Goal: Communication & Community: Ask a question

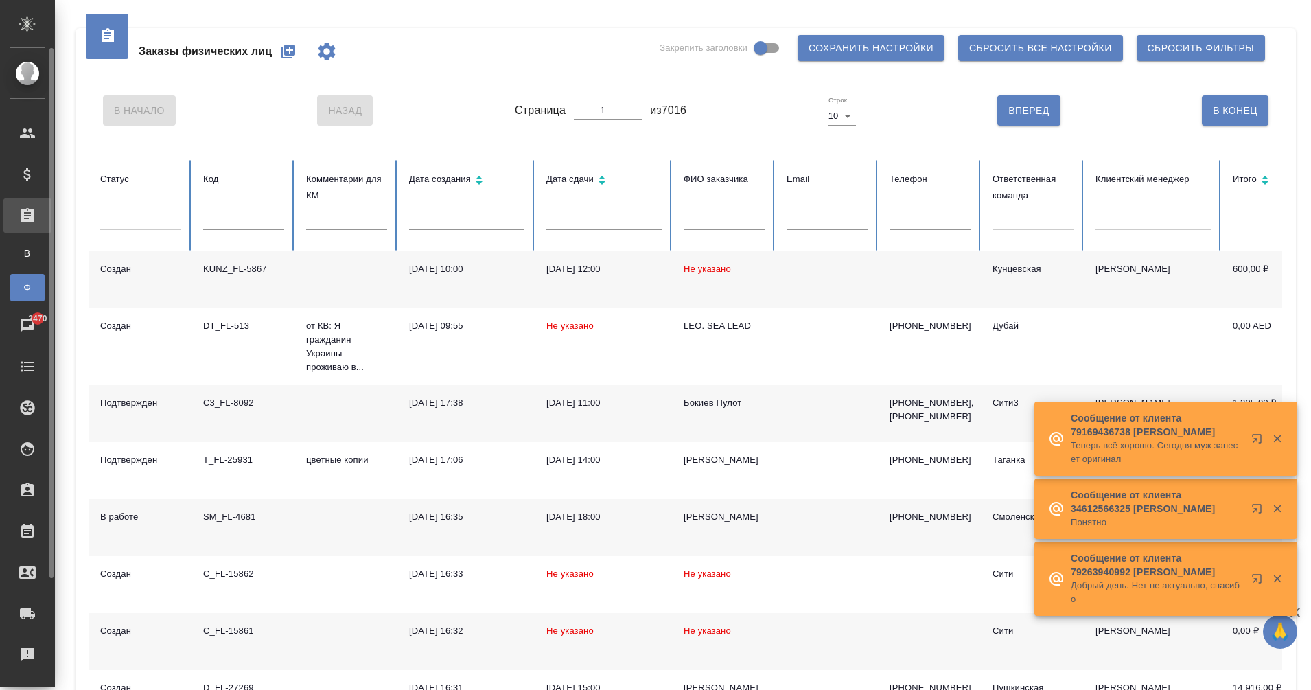
click at [21, 284] on div "Заказы физ. лиц" at bounding box center [10, 288] width 21 height 14
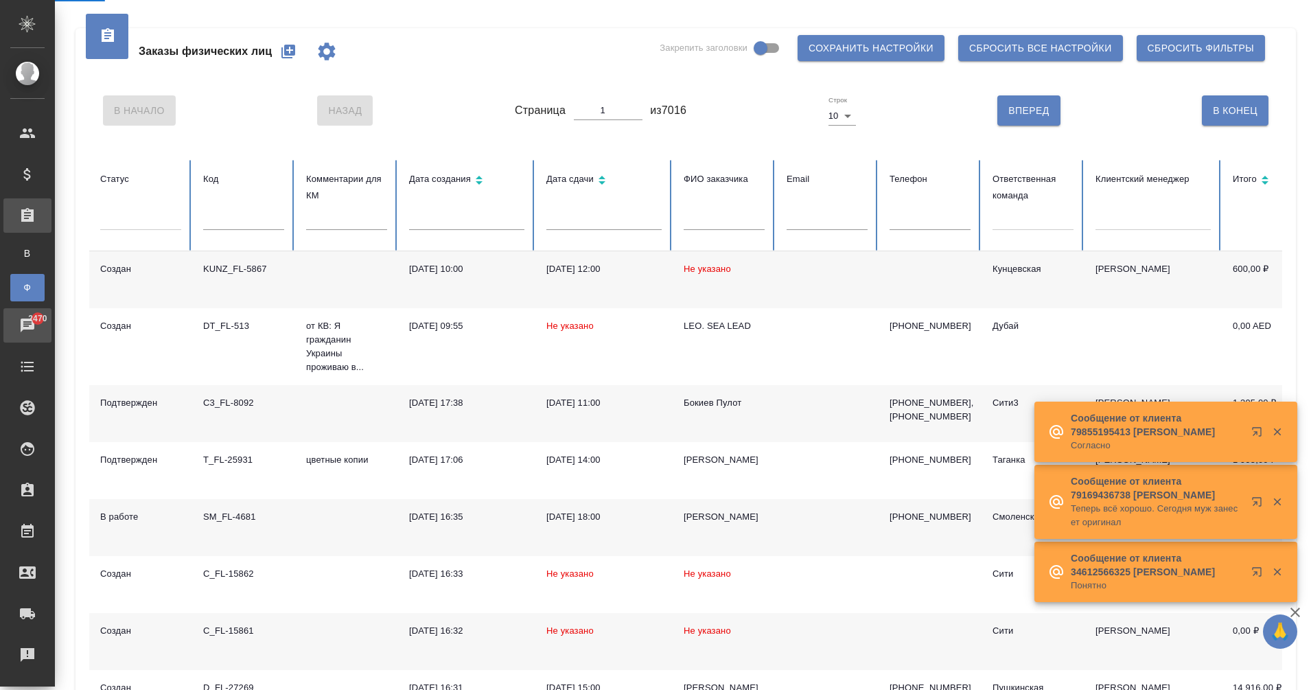
click at [35, 328] on icon at bounding box center [27, 325] width 16 height 16
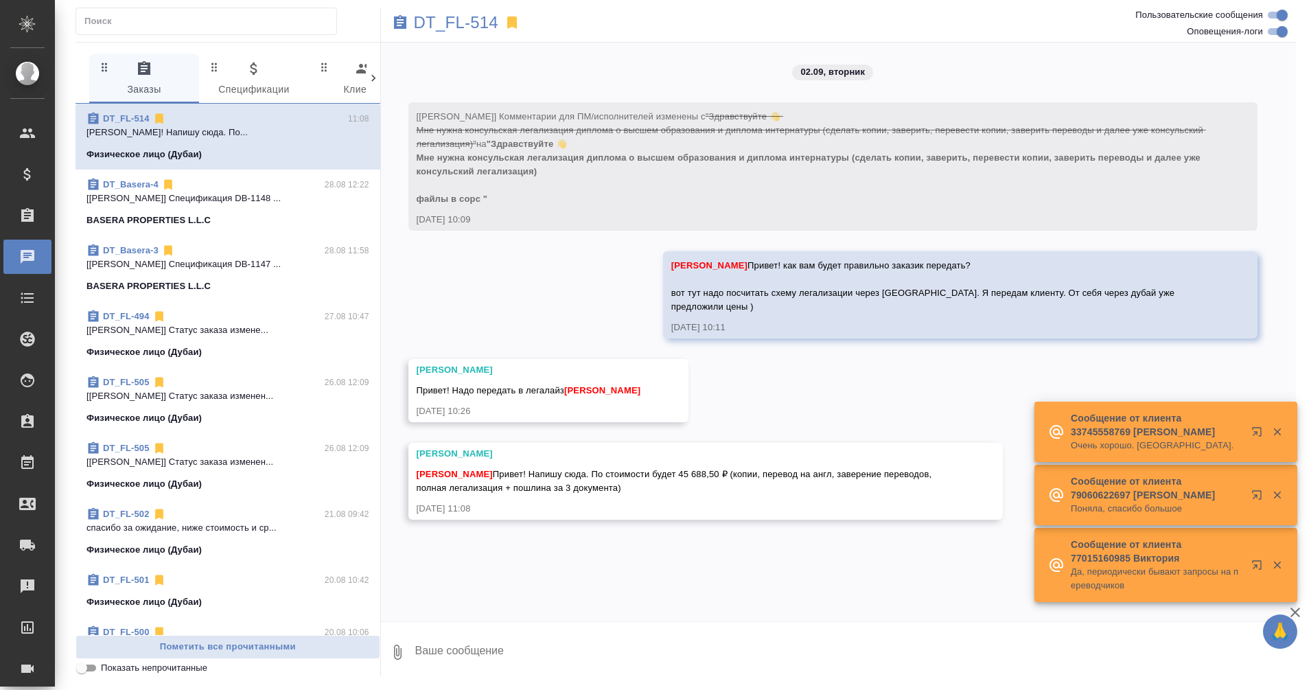
click at [256, 152] on div "Физическое лицо (Дубаи)" at bounding box center [227, 155] width 283 height 14
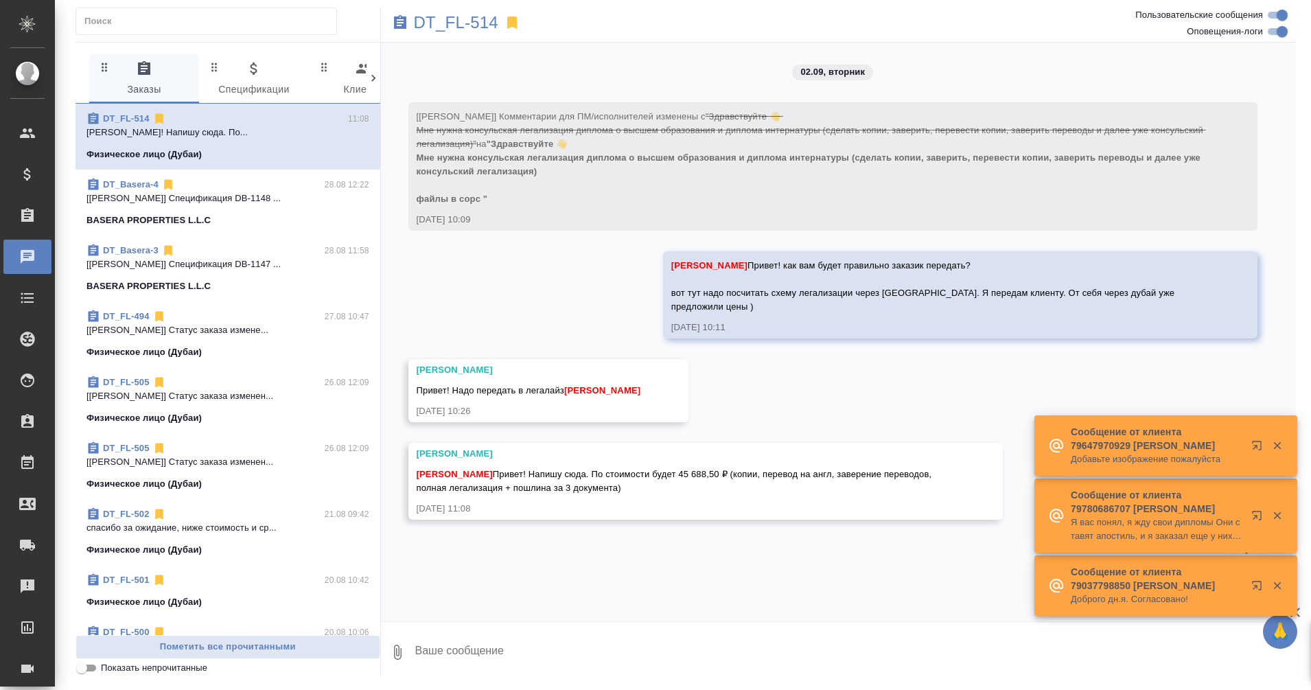
click at [483, 673] on textarea at bounding box center [855, 652] width 883 height 47
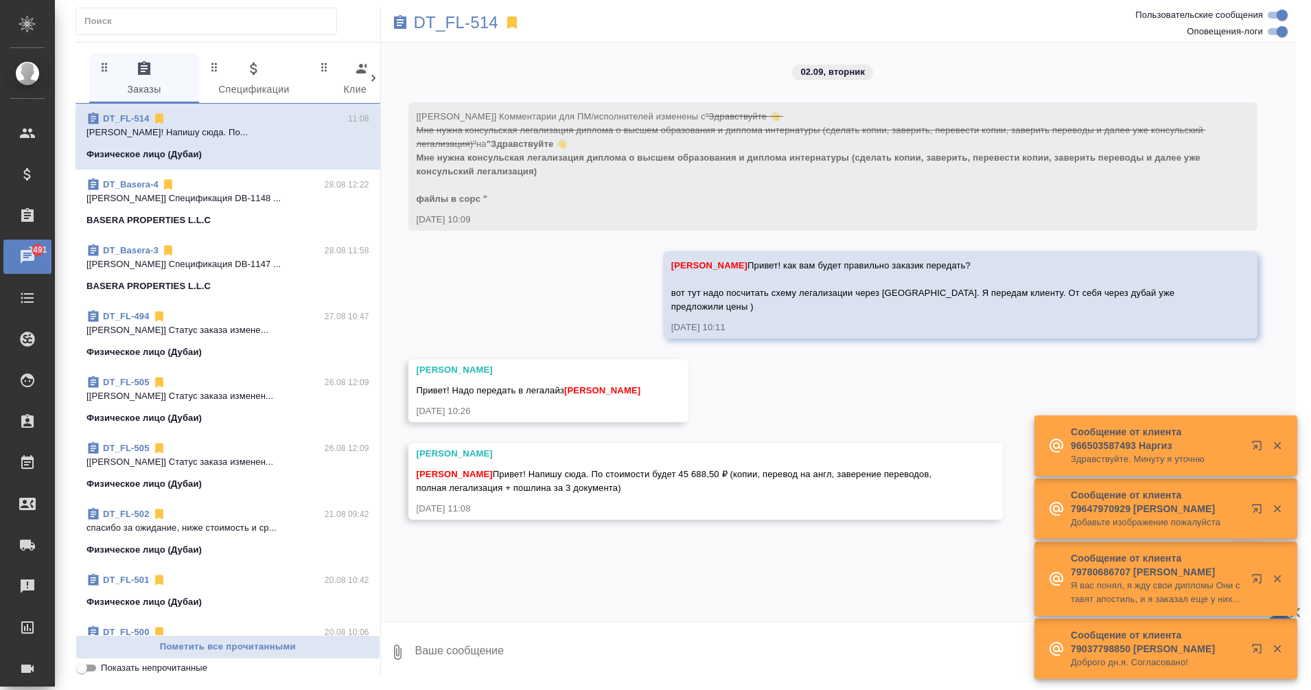
paste textarea "Ещё вопрос: если в [GEOGRAPHIC_DATA], то я должна буду подвезти оригиналы, верн…"
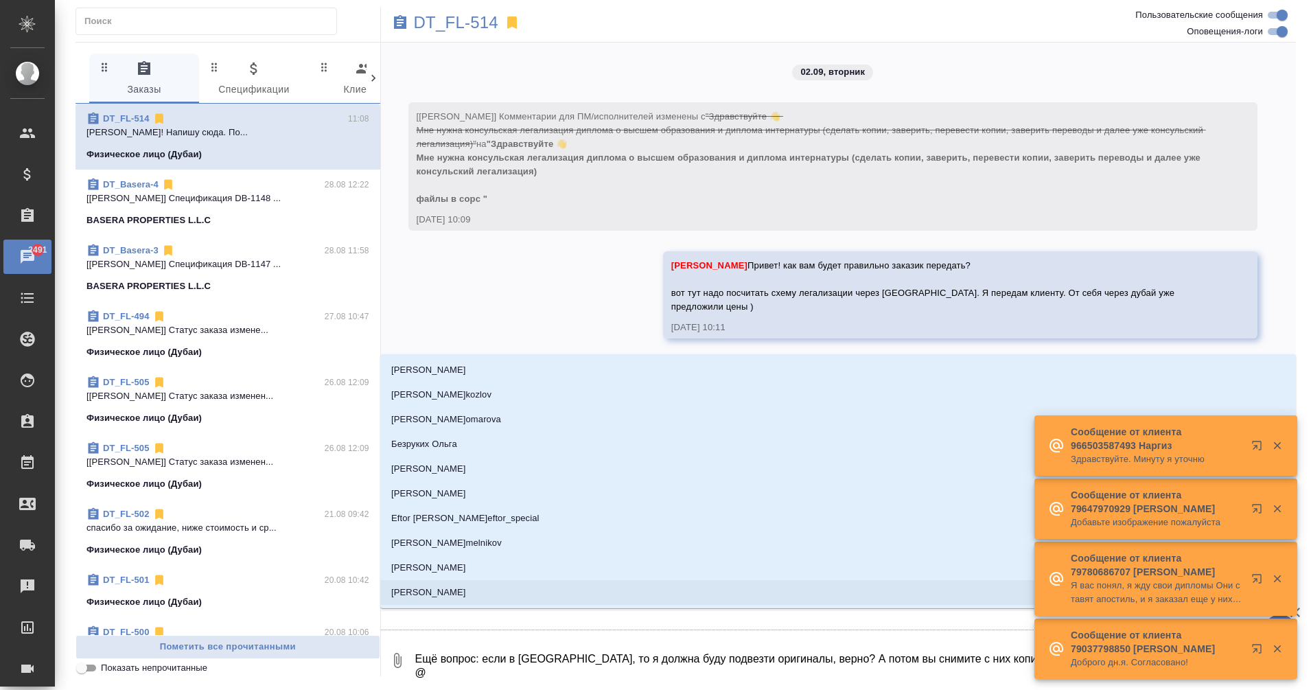
click at [446, 678] on textarea "Ещё вопрос: если в РФ, то я должна буду подвезти оригиналы, верно? А потом вы с…" at bounding box center [844, 660] width 860 height 47
type textarea "Ещё вопрос: если в РФ, то я должна буду подвезти оригиналы, верно? А потом вы с…"
type input "к"
type textarea "Ещё вопрос: если в РФ, то я должна буду подвезти оригиналы, верно? А потом вы с…"
type input "ко"
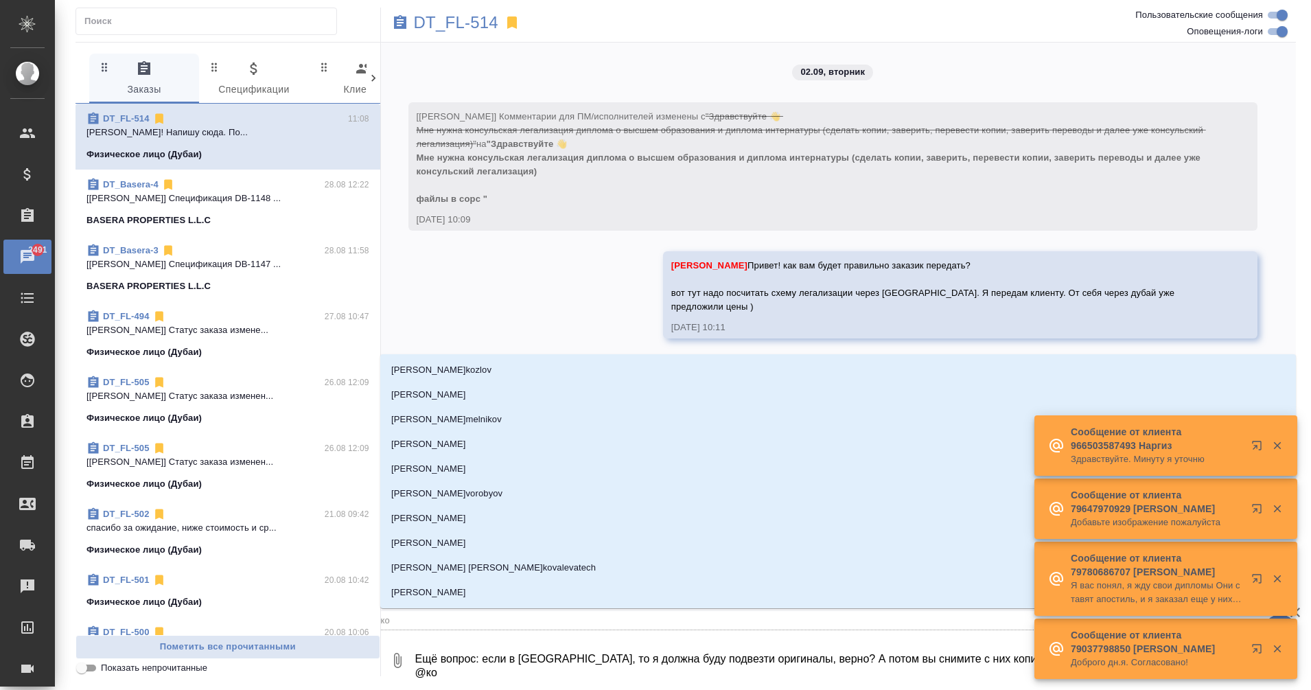
type textarea "Ещё вопрос: если в РФ, то я должна буду подвезти оригиналы, верно? А потом вы с…"
type input "коз"
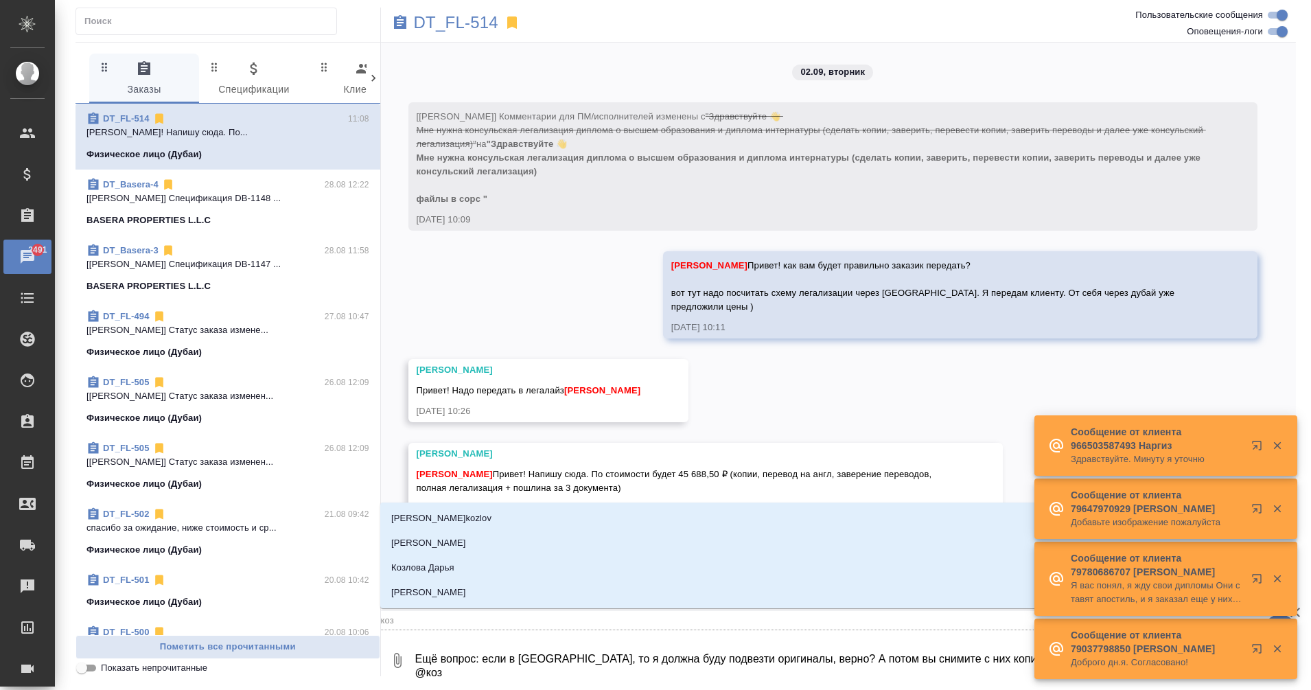
type textarea "Ещё вопрос: если в РФ, то я должна буду подвезти оригиналы, верно? А потом вы с…"
type input "козл"
type textarea "Ещё вопрос: если в РФ, то я должна буду подвезти оригиналы, верно? А потом вы с…"
type input "козло"
click at [454, 593] on p "[PERSON_NAME]" at bounding box center [428, 593] width 75 height 14
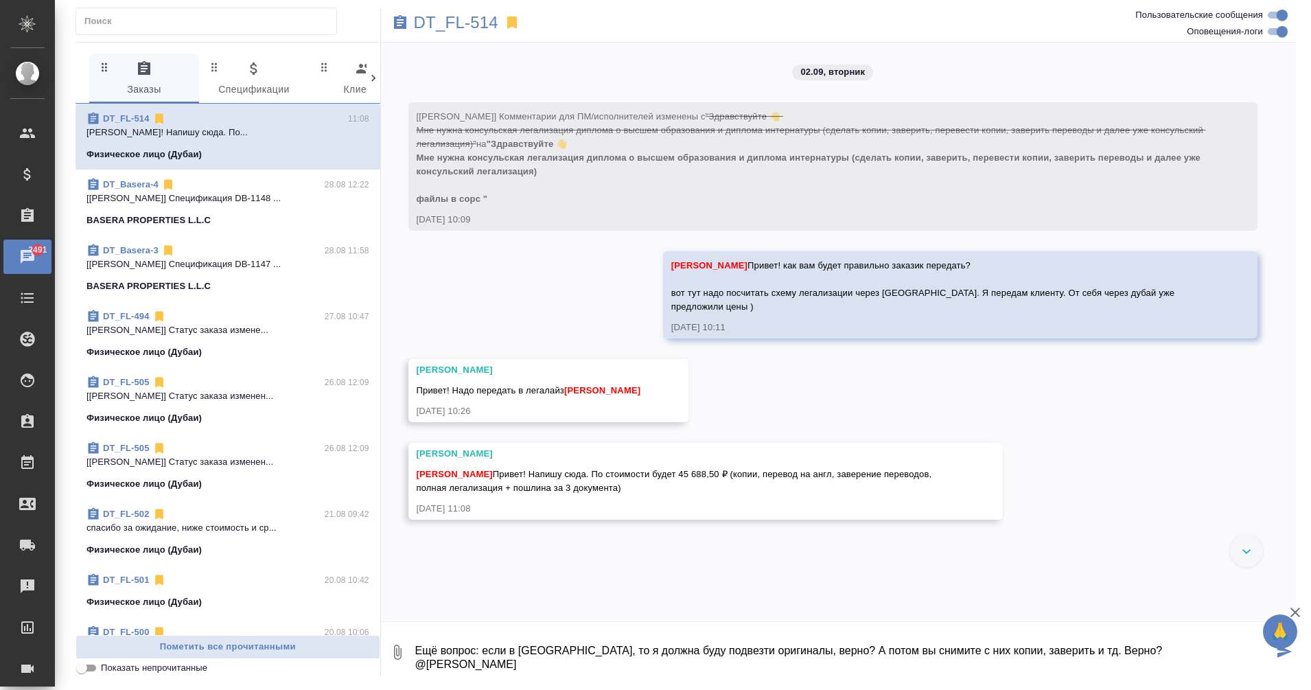
type textarea "Ещё вопрос: если в РФ, то я должна буду подвезти оригиналы, верно? А потом вы с…"
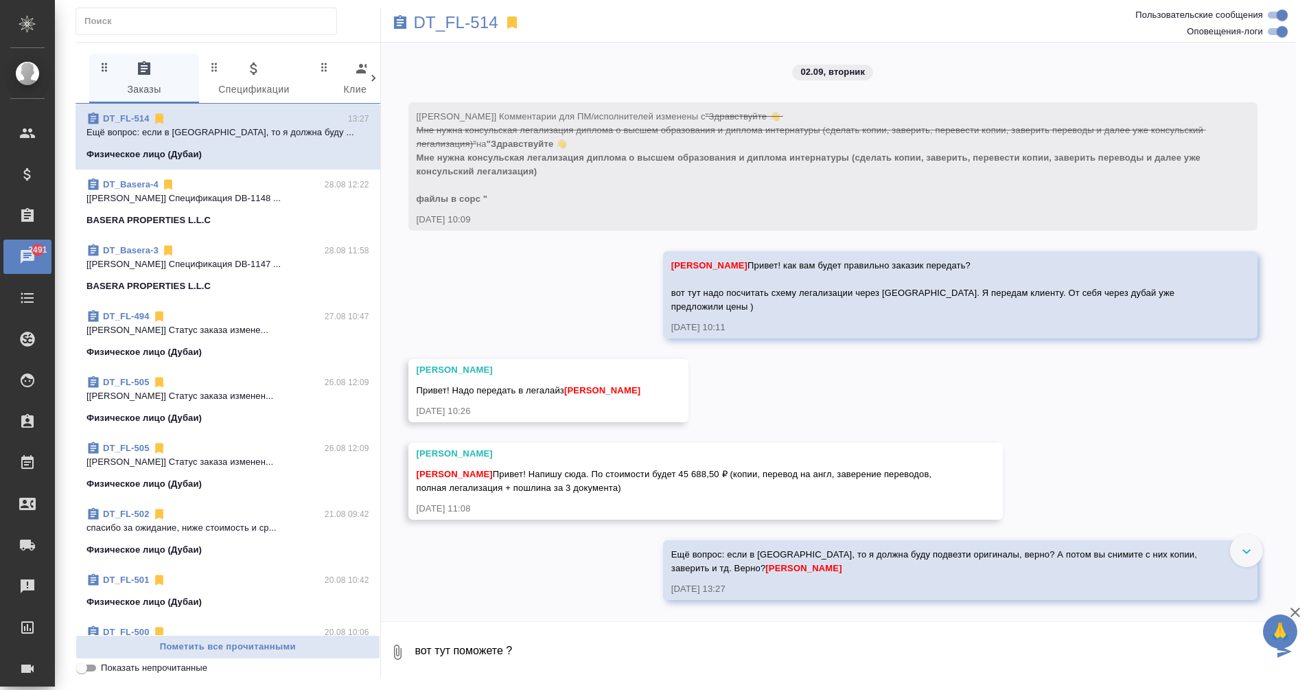
click at [503, 646] on textarea "вот тут поможете ?" at bounding box center [844, 652] width 860 height 47
type textarea "вот тут поможешь с ответом ?"
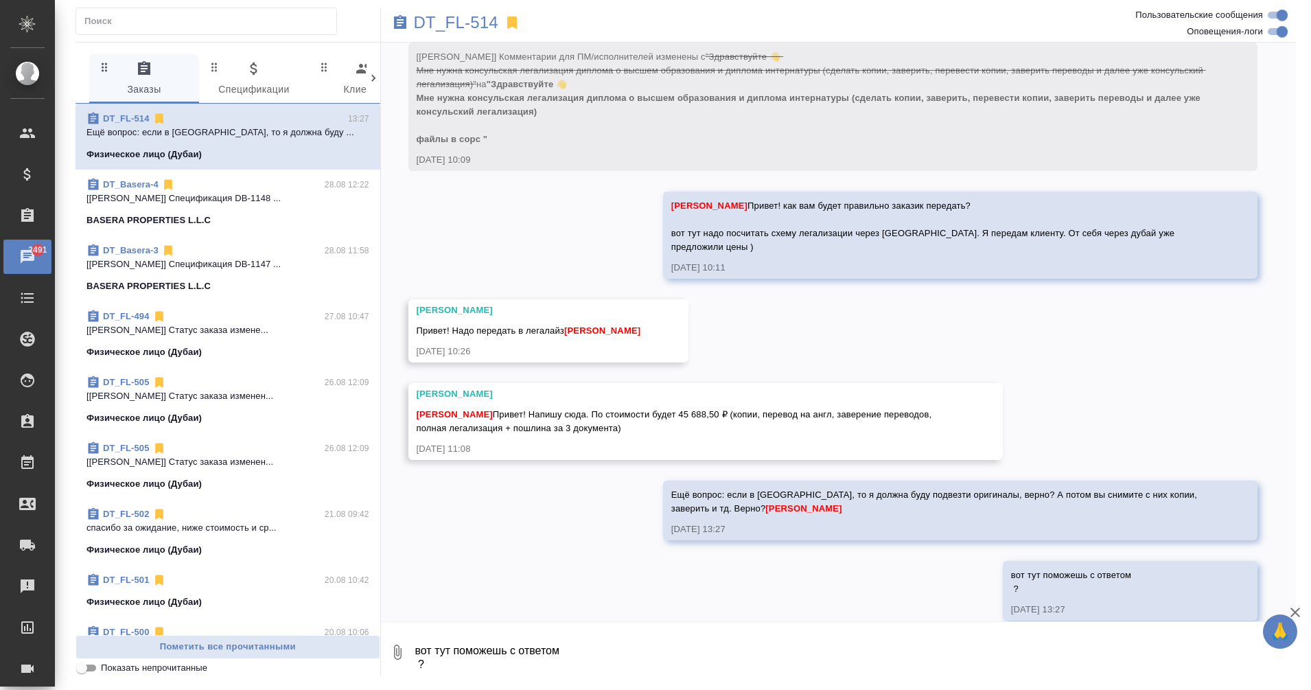
scroll to position [80, 0]
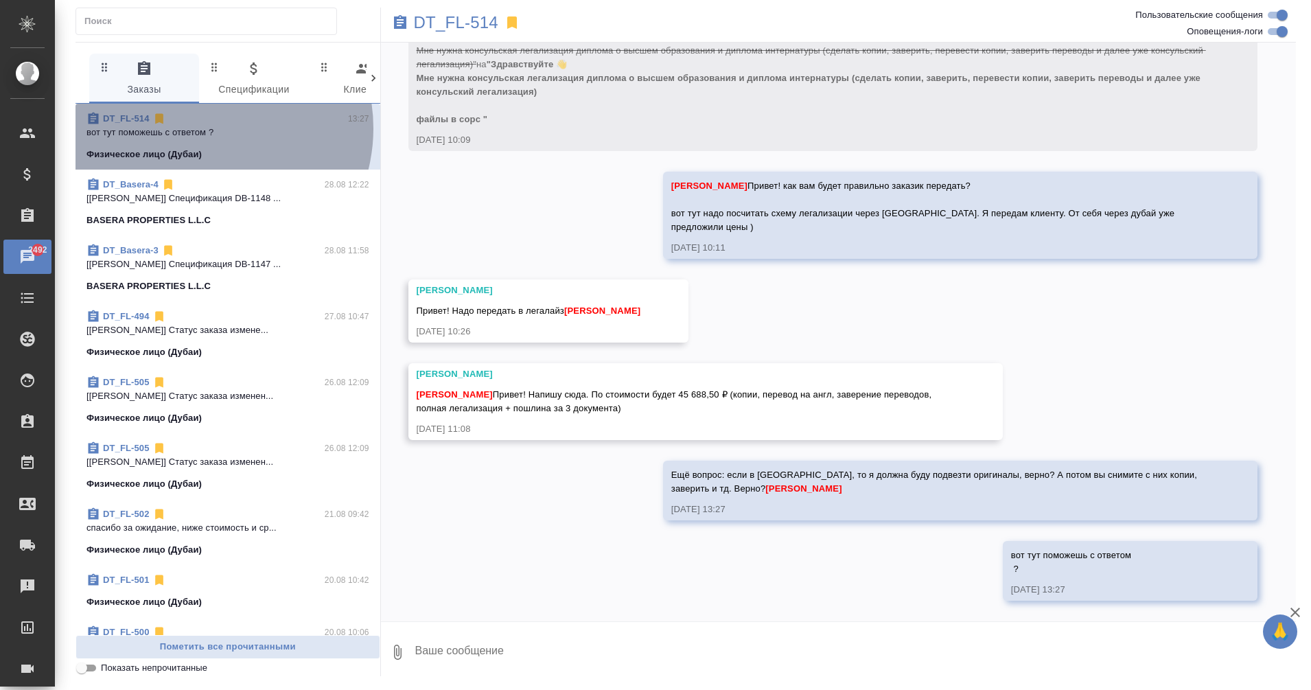
click at [204, 128] on p "вот тут поможешь с ответом ?" at bounding box center [227, 133] width 283 height 14
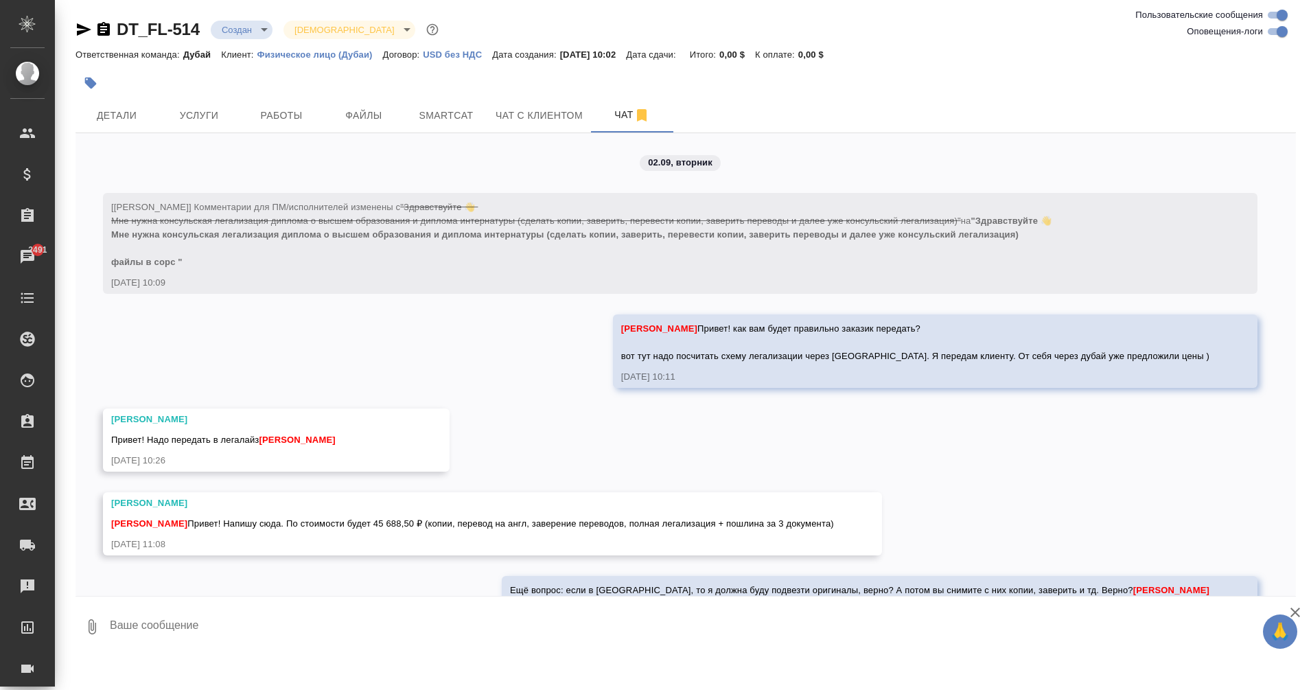
scroll to position [141, 0]
